Goal: Task Accomplishment & Management: Manage account settings

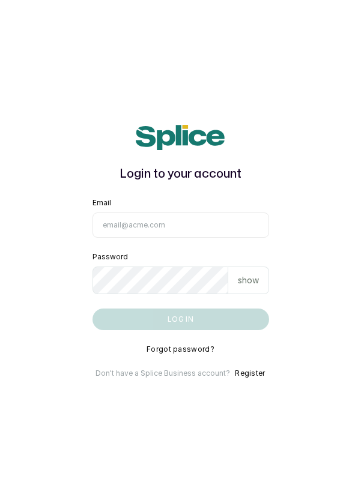
click at [184, 238] on input "Email" at bounding box center [180, 224] width 176 height 25
type input "info@dermaspaceng.com"
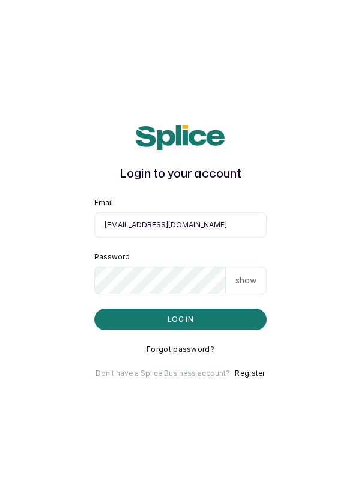
click at [94, 308] on button "Log in" at bounding box center [180, 319] width 173 height 22
click at [216, 330] on button "Log in" at bounding box center [180, 319] width 173 height 22
click at [220, 330] on button "Log in" at bounding box center [180, 319] width 173 height 22
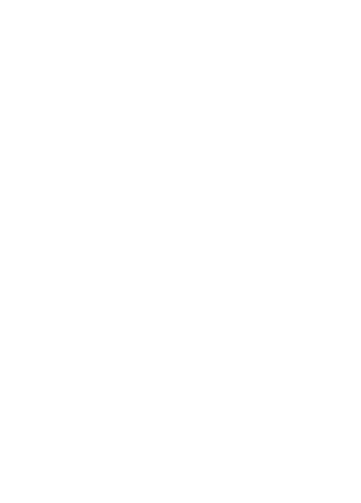
click at [298, 0] on html at bounding box center [180, 0] width 361 height 0
click at [308, 0] on html at bounding box center [180, 0] width 361 height 0
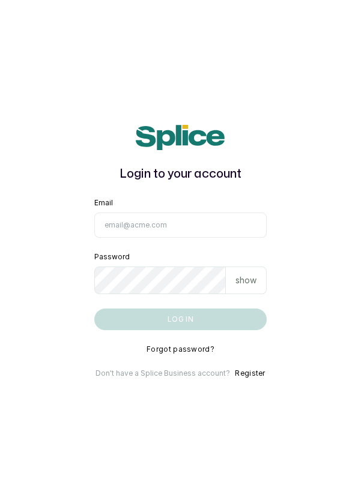
click at [184, 238] on input "Email" at bounding box center [180, 224] width 173 height 25
type input "[EMAIL_ADDRESS][DOMAIN_NAME]"
click at [94, 308] on button "Log in" at bounding box center [180, 319] width 173 height 22
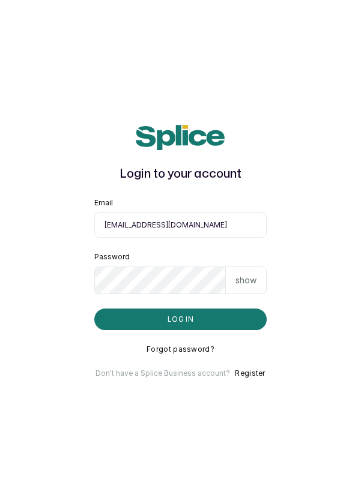
click at [247, 238] on input "[EMAIL_ADDRESS][DOMAIN_NAME]" at bounding box center [180, 224] width 173 height 25
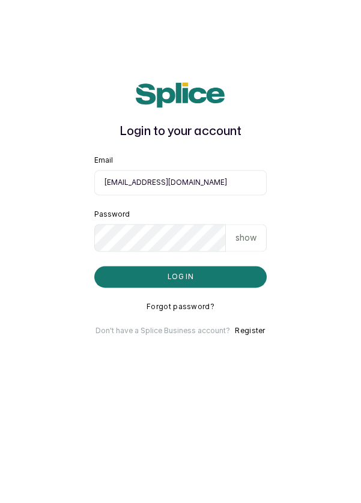
scroll to position [58, 0]
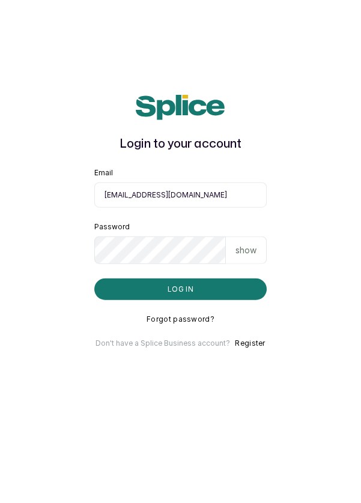
click at [175, 212] on input "[EMAIL_ADDRESS][DOMAIN_NAME]" at bounding box center [180, 224] width 173 height 25
click at [212, 212] on input "info@dermaspaceng.com" at bounding box center [180, 224] width 173 height 25
click at [209, 308] on button "Log in" at bounding box center [180, 319] width 173 height 22
